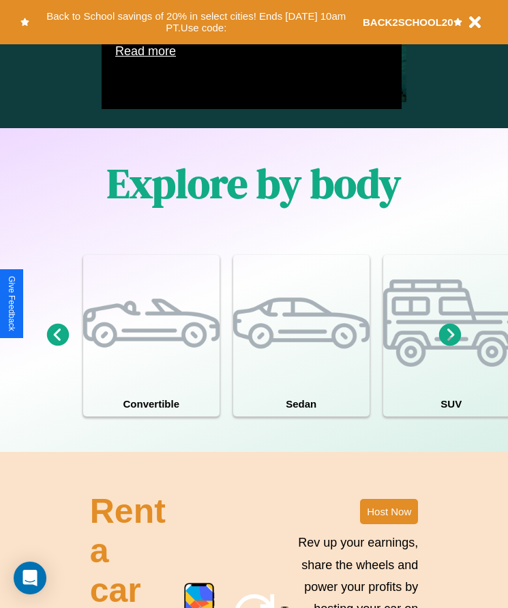
scroll to position [1041, 0]
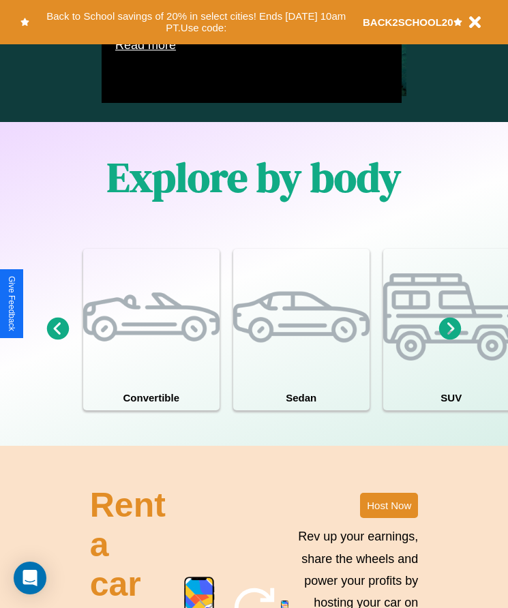
click at [450, 340] on icon at bounding box center [450, 329] width 23 height 23
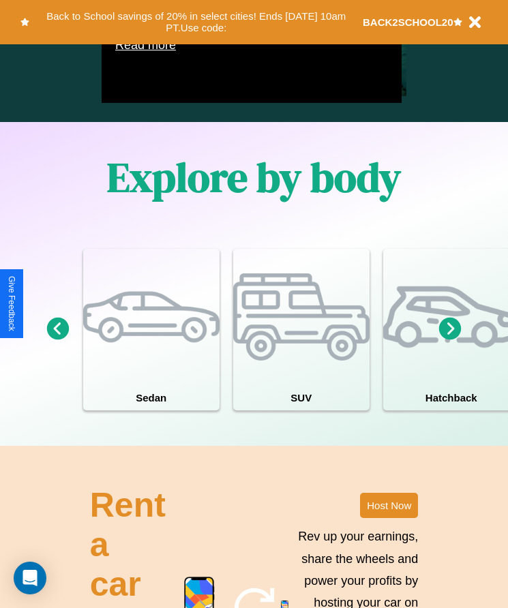
click at [450, 340] on icon at bounding box center [450, 329] width 23 height 23
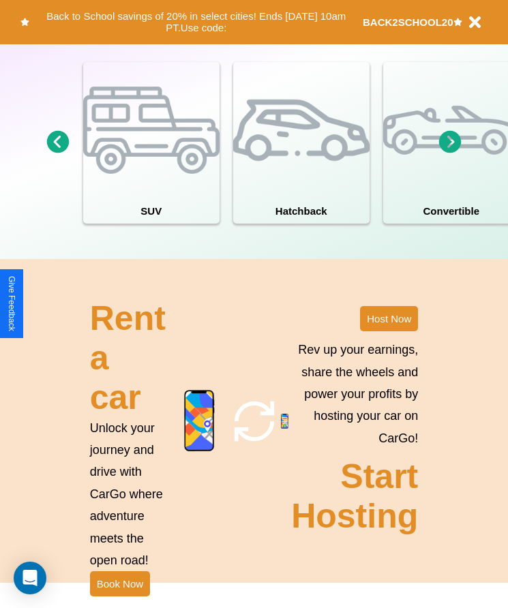
scroll to position [1265, 0]
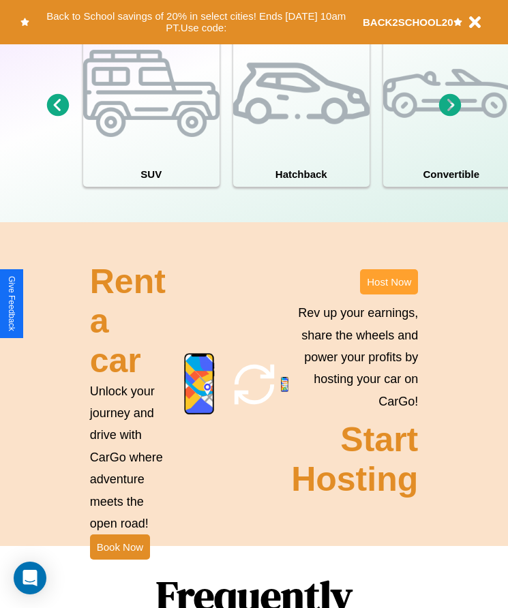
click at [389, 295] on button "Host Now" at bounding box center [389, 281] width 58 height 25
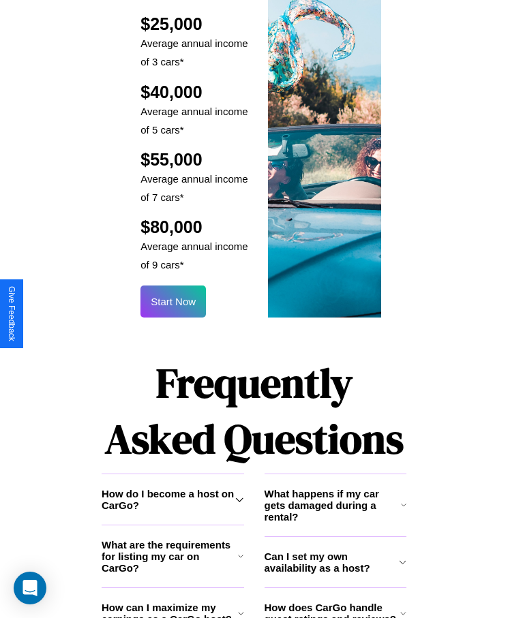
scroll to position [1799, 0]
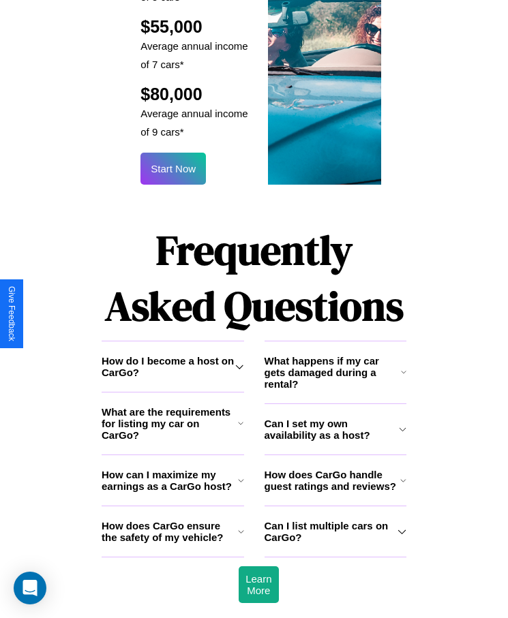
click at [239, 361] on icon at bounding box center [239, 366] width 8 height 11
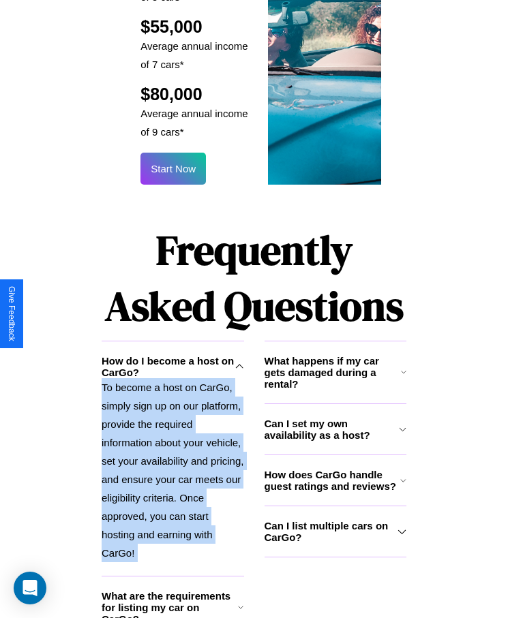
scroll to position [1852, 0]
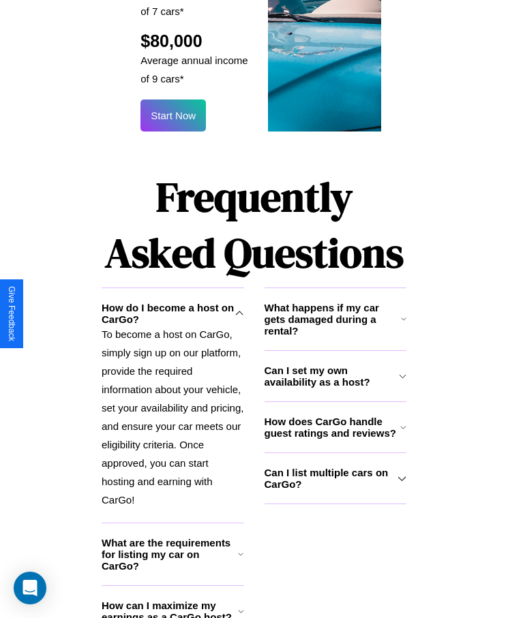
click at [173, 600] on h3 "How can I maximize my earnings as a CarGo host?" at bounding box center [170, 611] width 136 height 23
click at [241, 549] on icon at bounding box center [240, 554] width 5 height 11
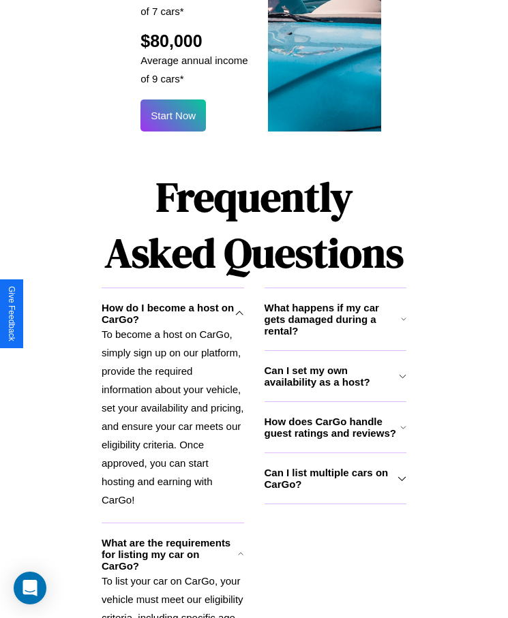
click at [403, 314] on icon at bounding box center [403, 319] width 5 height 11
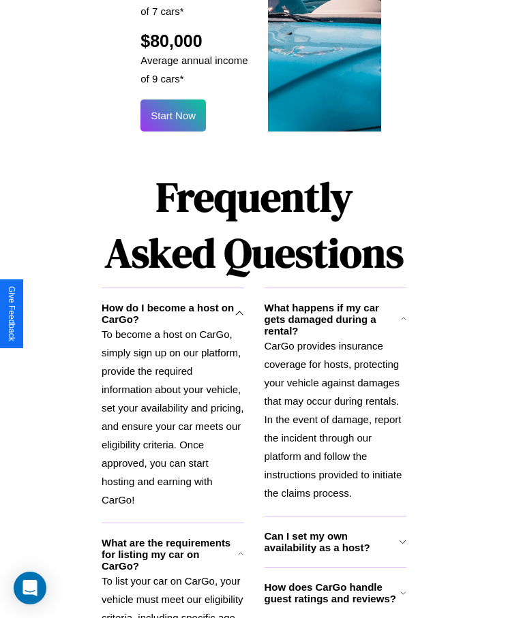
click at [402, 537] on icon at bounding box center [403, 542] width 8 height 11
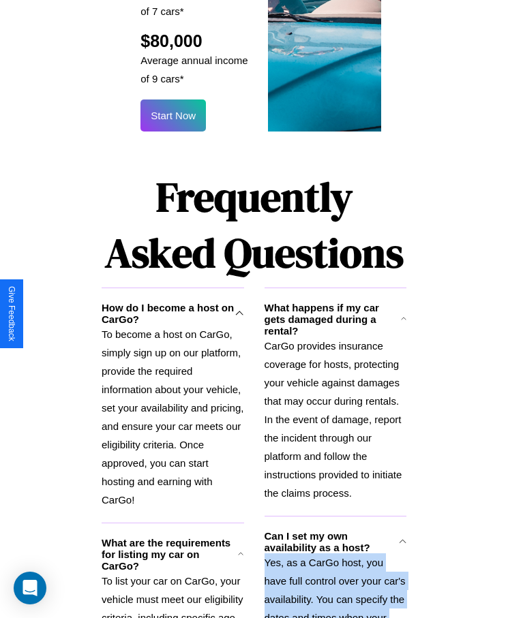
scroll to position [1961, 0]
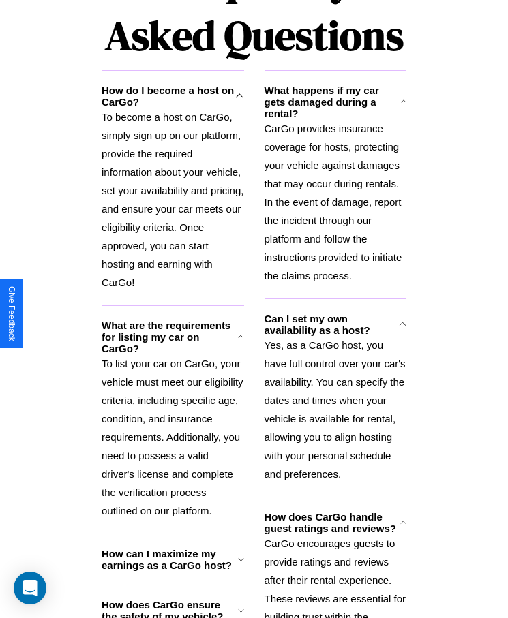
click at [173, 599] on h3 "How does CarGo ensure the safety of my vehicle?" at bounding box center [170, 610] width 136 height 23
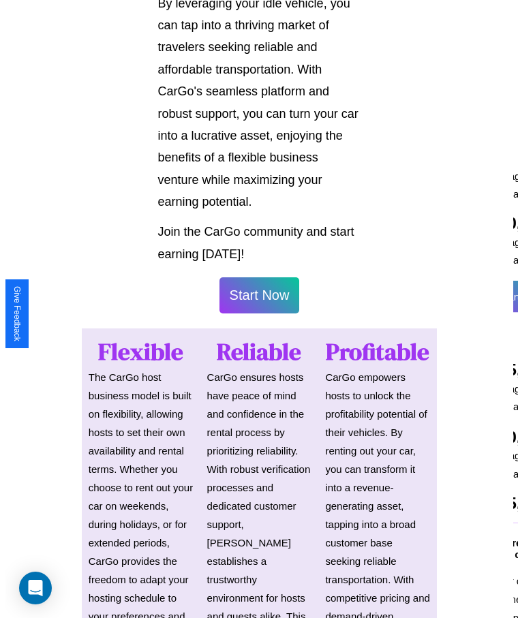
scroll to position [713, 0]
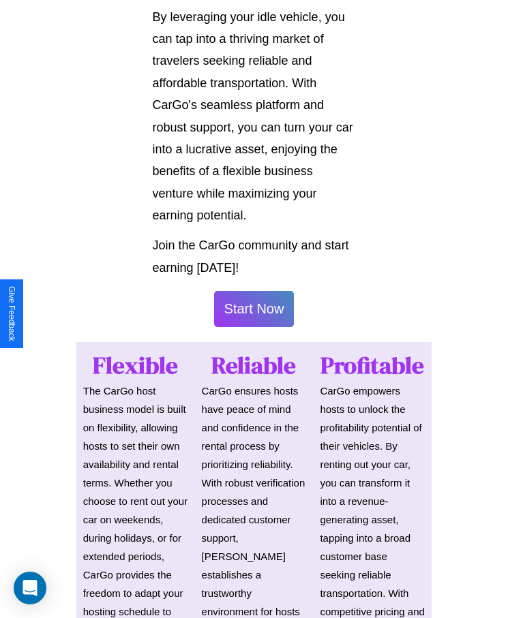
click at [254, 309] on button "Start Now" at bounding box center [254, 309] width 80 height 36
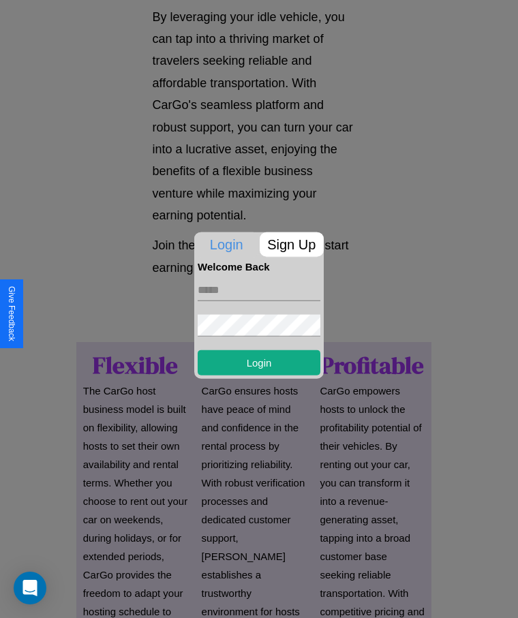
click at [291, 244] on p "Sign Up" at bounding box center [292, 244] width 65 height 25
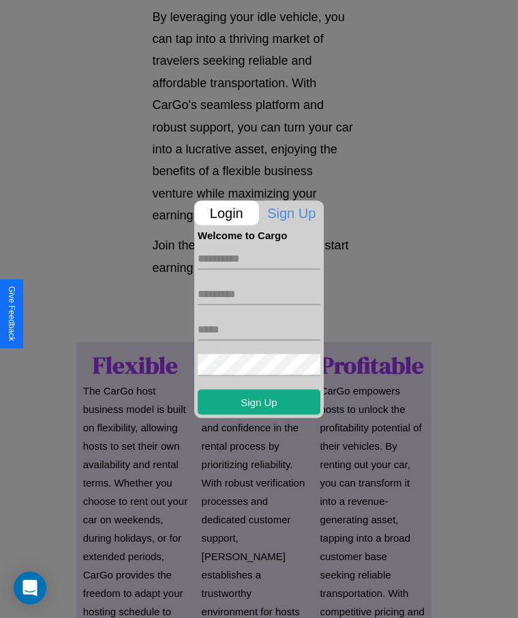
click at [259, 258] on input "text" at bounding box center [259, 259] width 123 height 22
type input "*******"
click at [259, 294] on input "text" at bounding box center [259, 294] width 123 height 22
type input "******"
click at [259, 329] on input "text" at bounding box center [259, 329] width 123 height 22
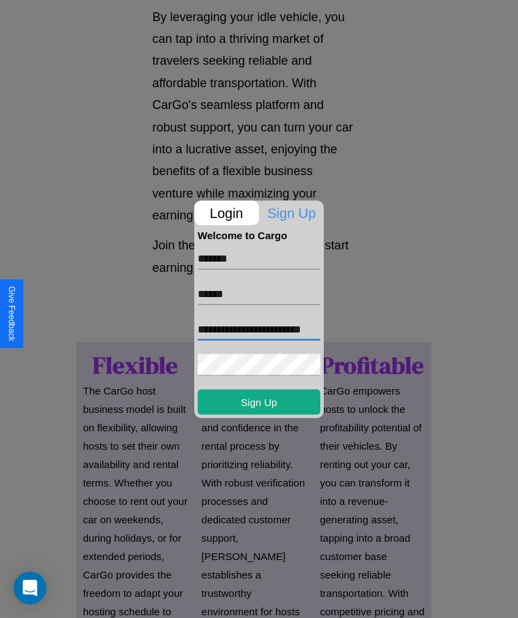
scroll to position [0, 26]
type input "**********"
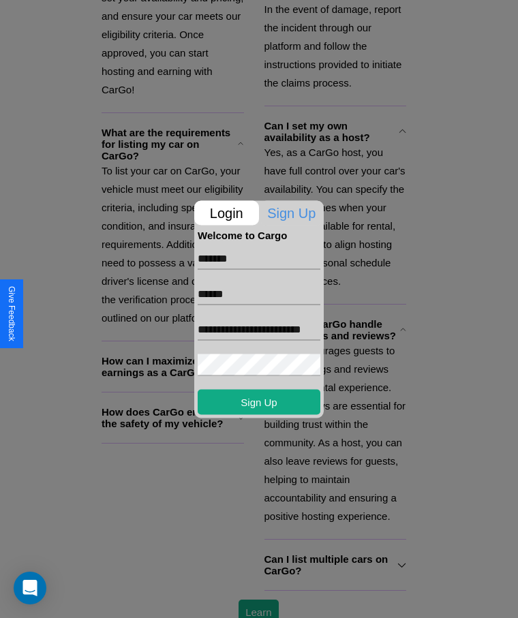
click at [258, 599] on div at bounding box center [259, 309] width 518 height 618
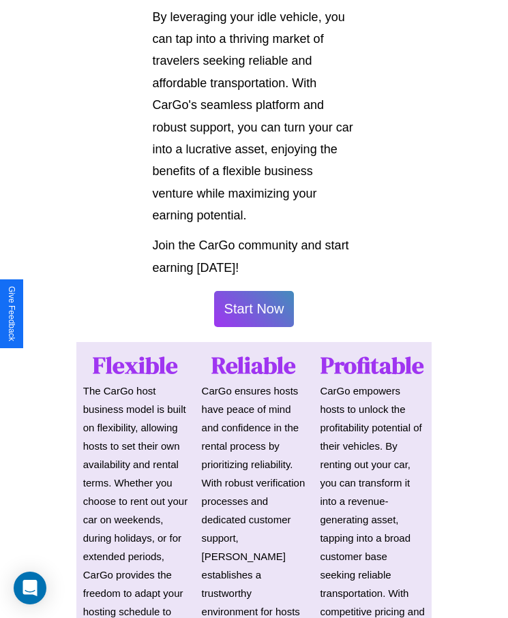
click at [254, 309] on button "Start Now" at bounding box center [254, 309] width 80 height 36
